Goal: Check status: Check status

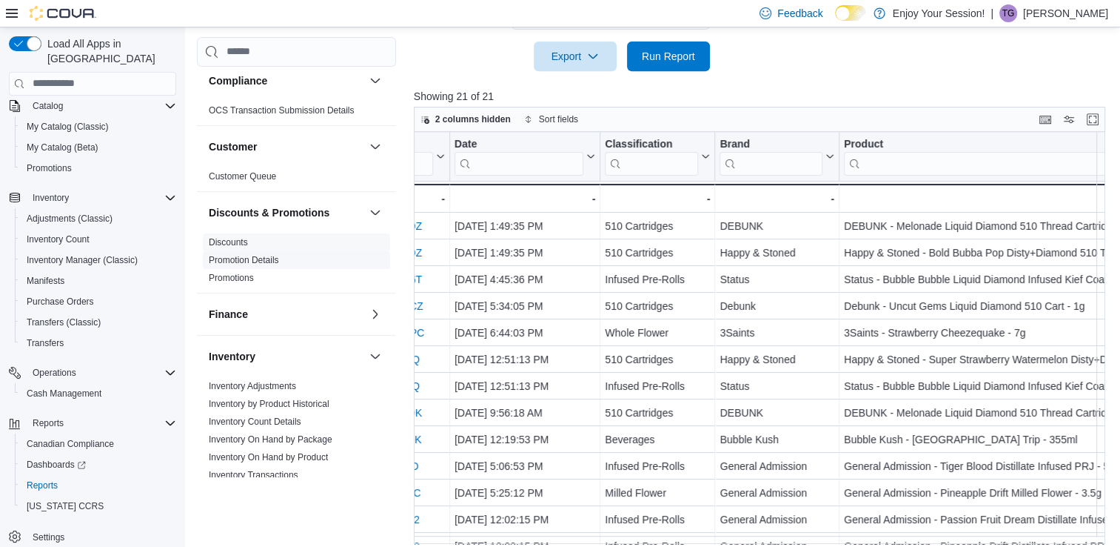
scroll to position [903, 0]
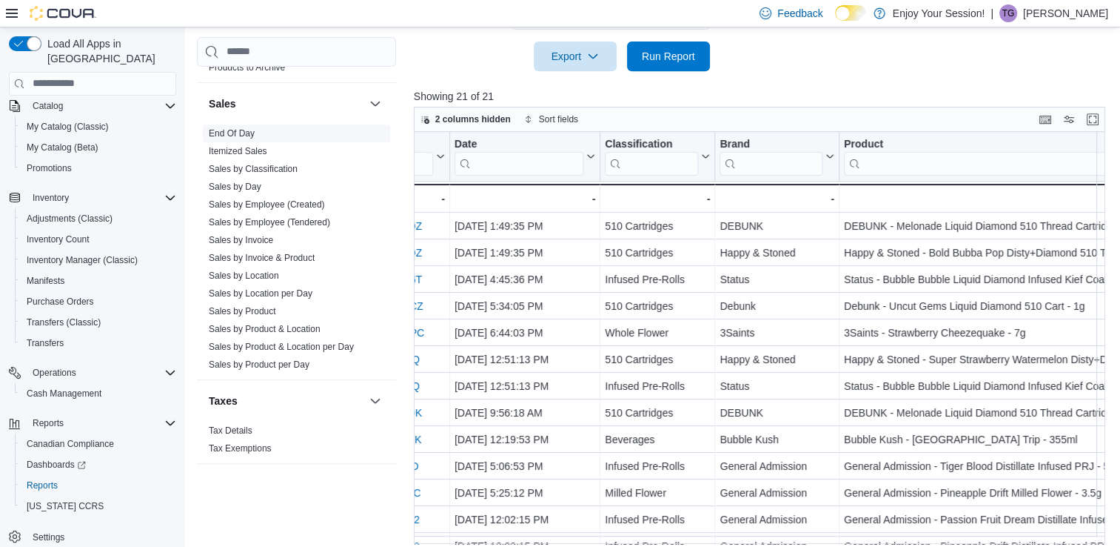
click at [230, 133] on link "End Of Day" at bounding box center [232, 133] width 46 height 10
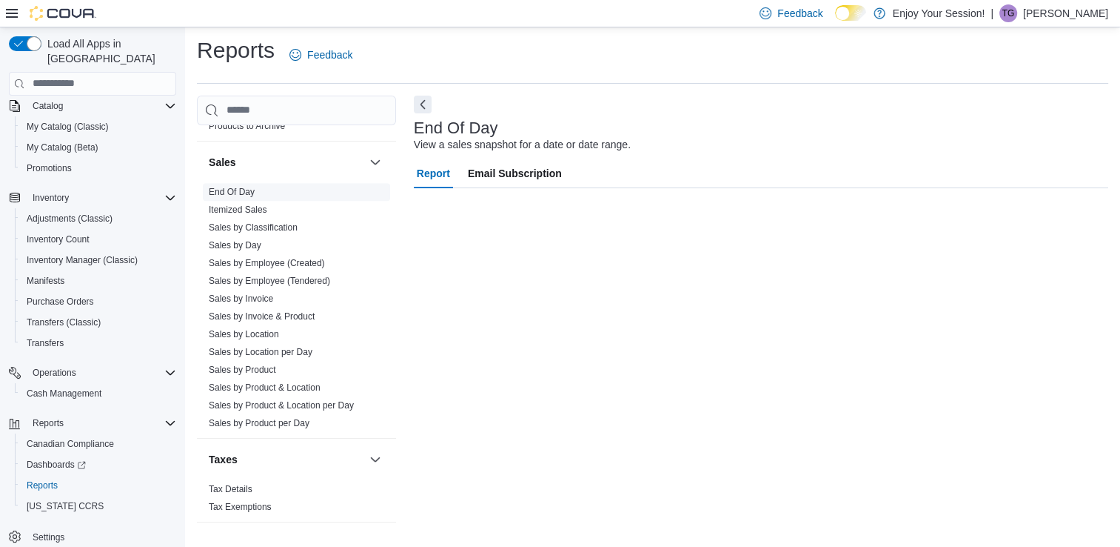
scroll to position [4, 0]
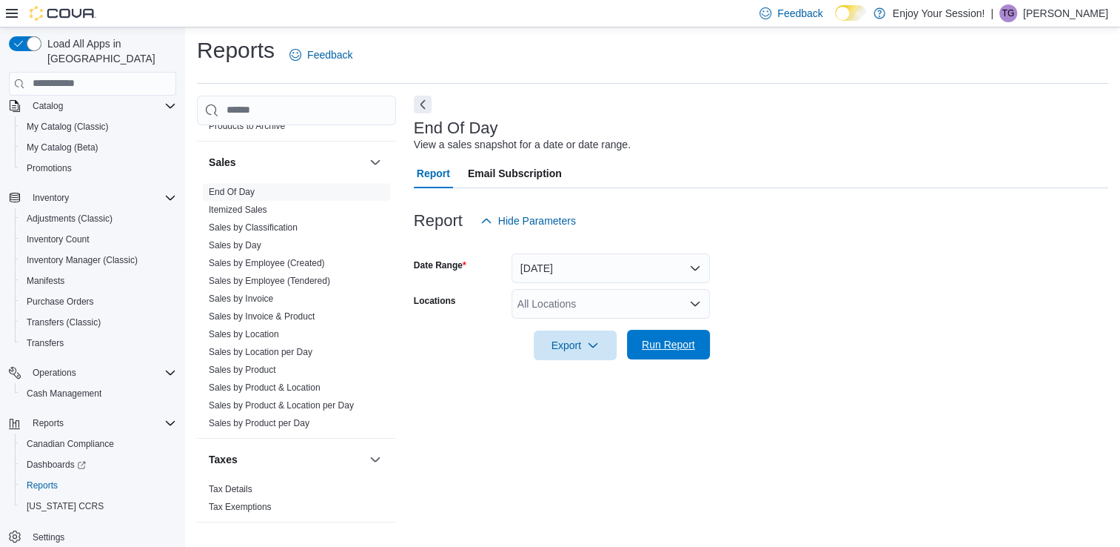
click at [654, 346] on span "Run Report" at bounding box center [668, 344] width 53 height 15
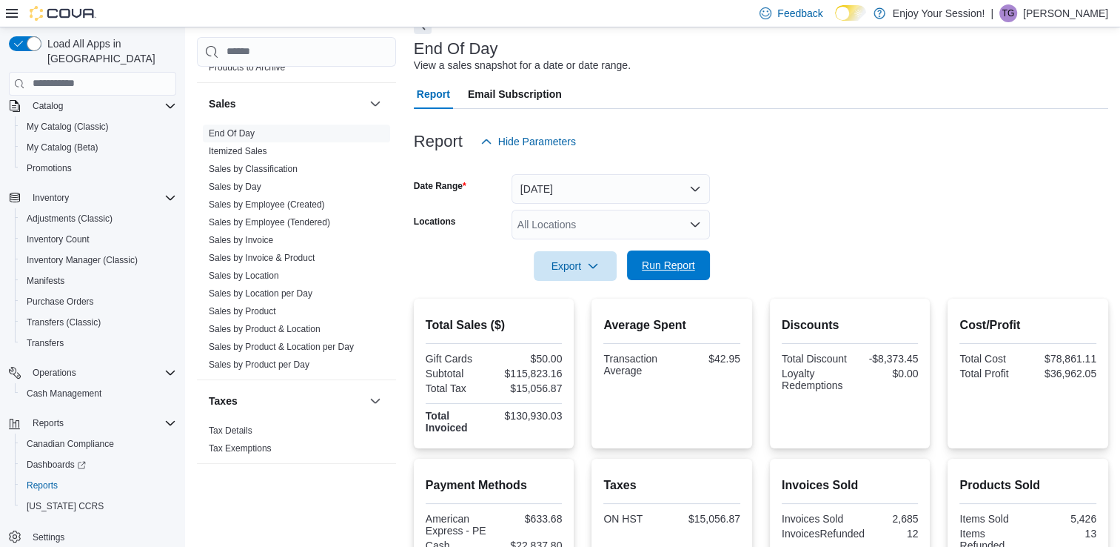
scroll to position [81, 0]
click at [579, 226] on div "All Locations" at bounding box center [611, 226] width 198 height 30
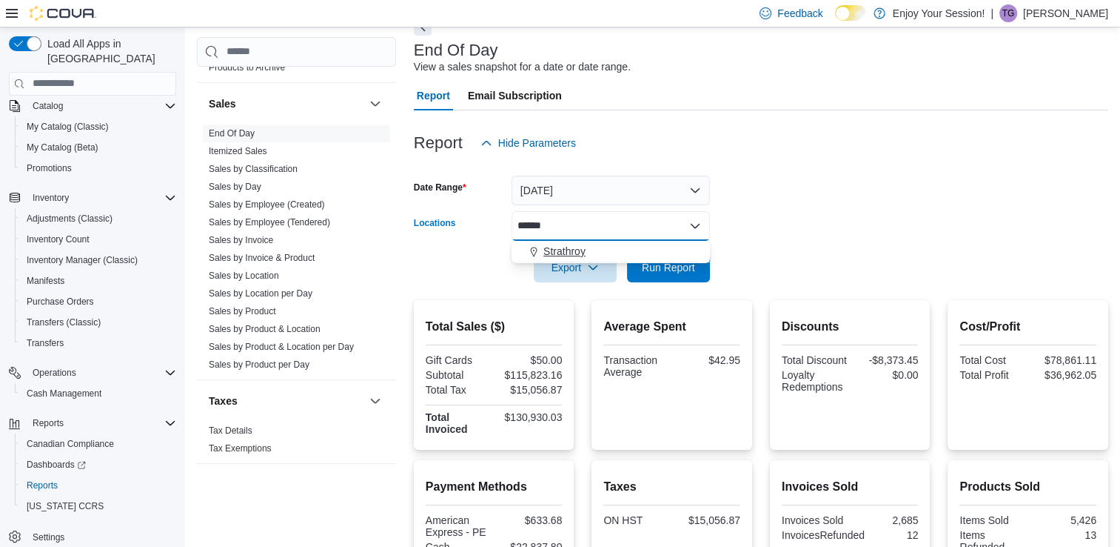
type input "******"
click at [571, 250] on span "Strathroy" at bounding box center [565, 251] width 42 height 15
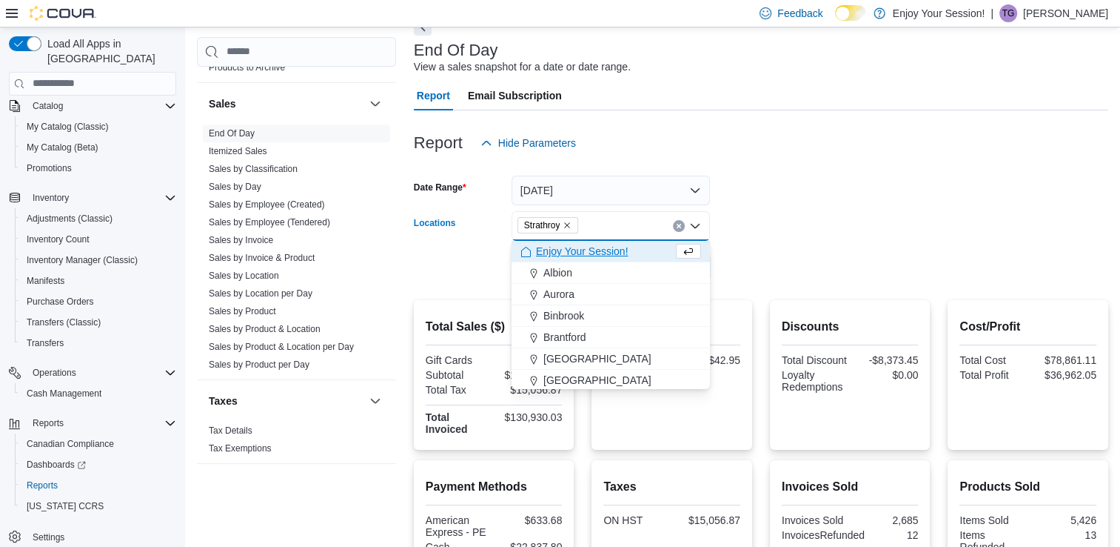
click at [831, 226] on form "Date Range [DATE] Locations [GEOGRAPHIC_DATA] Combo box. Selected. [GEOGRAPHIC_…" at bounding box center [761, 220] width 695 height 124
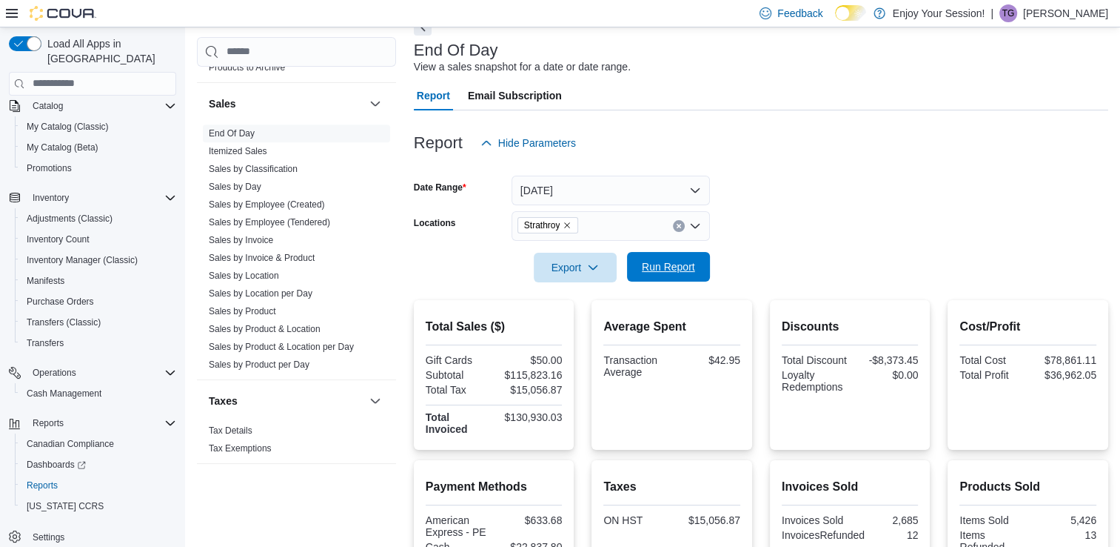
click at [661, 262] on span "Run Report" at bounding box center [668, 266] width 53 height 15
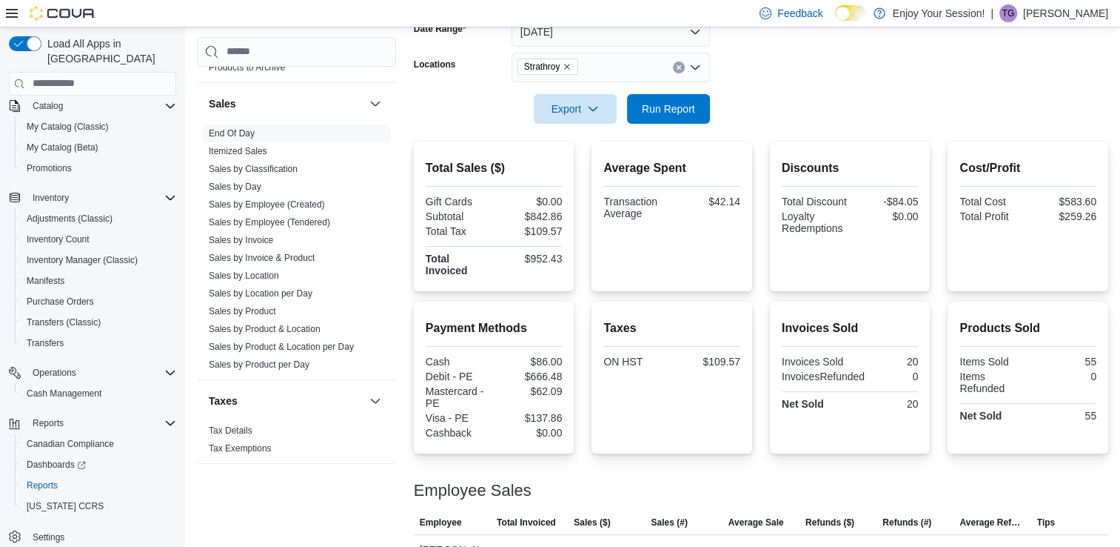
scroll to position [270, 0]
